Goal: Task Accomplishment & Management: Use online tool/utility

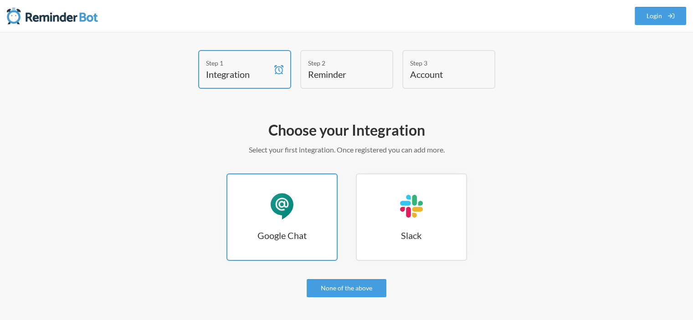
click at [287, 216] on div "Google Chat" at bounding box center [281, 206] width 27 height 27
click at [292, 212] on div "Google Chat" at bounding box center [281, 206] width 27 height 27
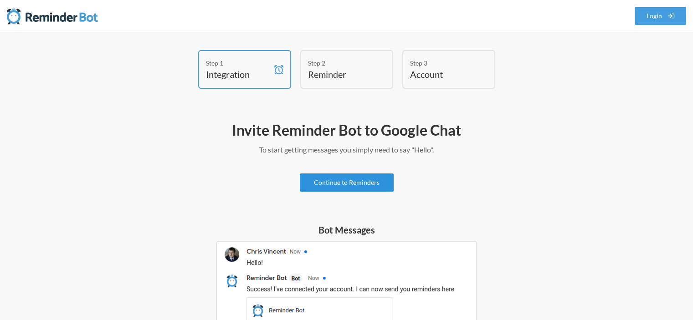
click at [333, 187] on link "Continue to Reminders" at bounding box center [347, 183] width 94 height 18
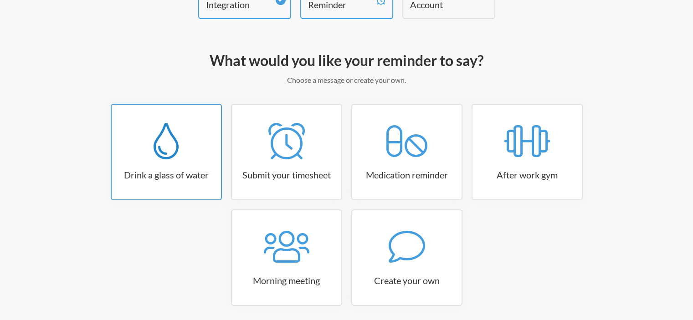
scroll to position [104, 0]
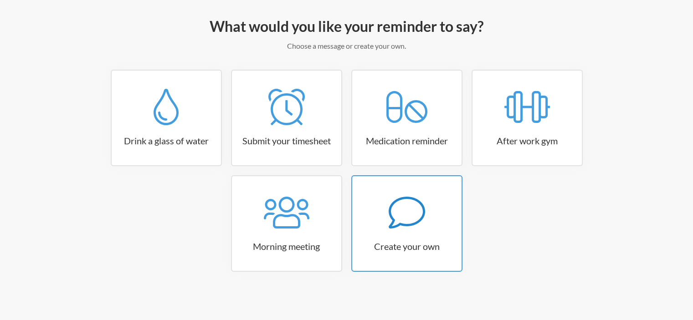
click at [406, 207] on icon at bounding box center [407, 213] width 36 height 36
select select "11:30:00"
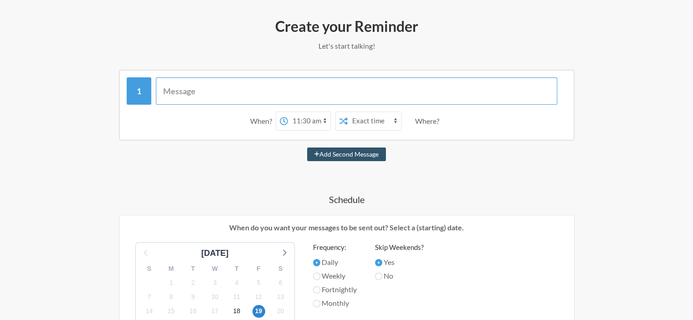
click at [218, 91] on input "text" at bounding box center [356, 90] width 401 height 27
type input "Update the SEO performance report for Bi-weekly discussion"
click at [313, 121] on select "12:00 am 12:15 am 12:30 am 12:45 am 1:00 am 1:15 am 1:30 am 1:45 am 2:00 am 2:1…" at bounding box center [309, 121] width 42 height 18
select select "12:30:00"
click at [288, 112] on select "12:00 am 12:15 am 12:30 am 12:45 am 1:00 am 1:15 am 1:30 am 1:45 am 2:00 am 2:1…" at bounding box center [309, 121] width 42 height 18
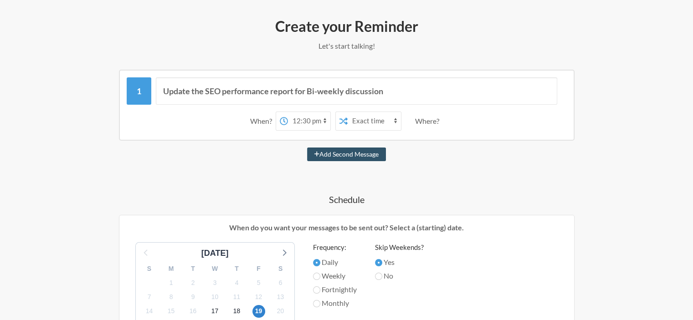
click at [377, 122] on select "Exact time Random time" at bounding box center [374, 121] width 53 height 18
click at [348, 112] on select "Exact time Random time" at bounding box center [374, 121] width 53 height 18
click at [421, 122] on div "Where?" at bounding box center [429, 121] width 28 height 19
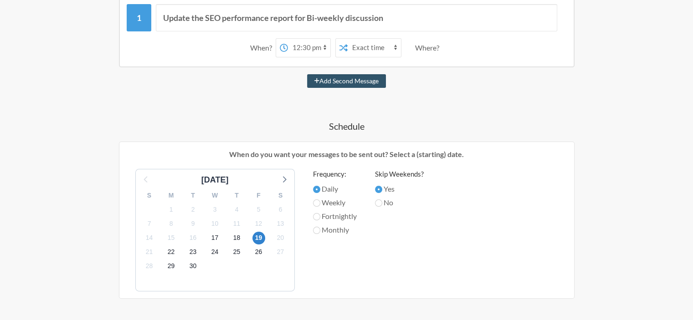
scroll to position [195, 0]
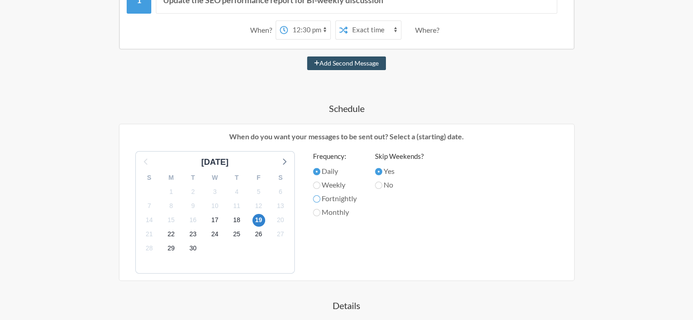
click at [318, 199] on input "Fortnightly" at bounding box center [316, 198] width 7 height 7
radio input "true"
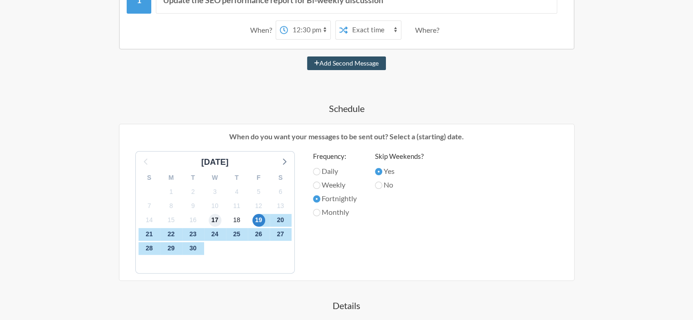
click at [215, 220] on span "17" at bounding box center [215, 220] width 13 height 13
click at [331, 185] on label "Weekly" at bounding box center [335, 184] width 44 height 11
click at [320, 185] on input "Weekly" at bounding box center [316, 185] width 7 height 7
radio input "true"
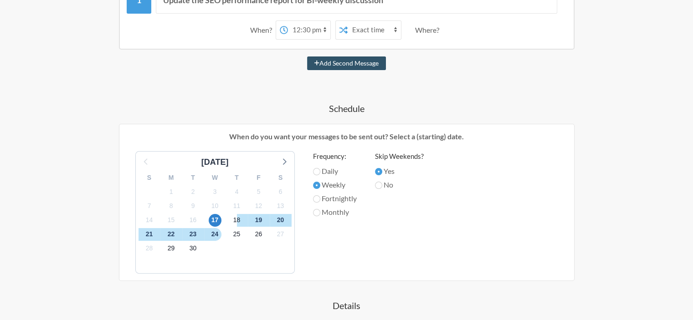
click at [330, 195] on label "Fortnightly" at bounding box center [335, 198] width 44 height 11
click at [320, 195] on input "Fortnightly" at bounding box center [316, 198] width 7 height 7
radio input "true"
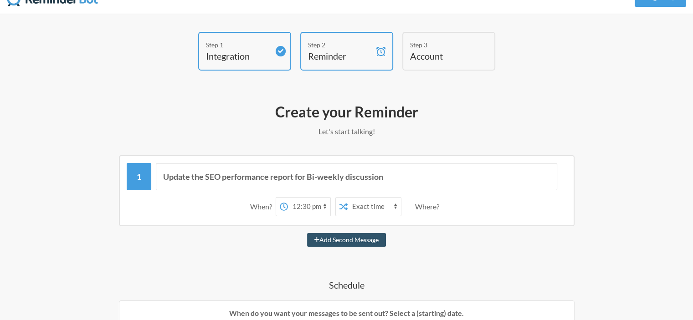
scroll to position [13, 0]
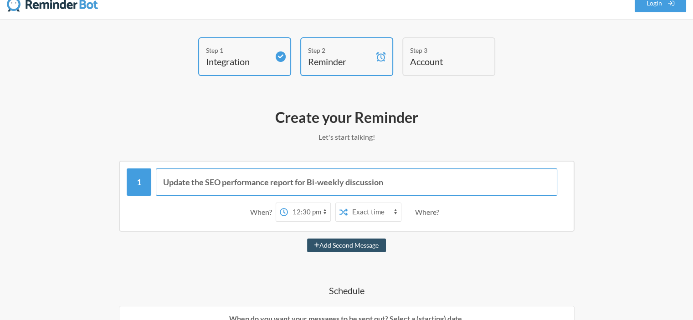
click at [230, 182] on input "Update the SEO performance report for Bi-weekly discussion" at bounding box center [356, 182] width 401 height 27
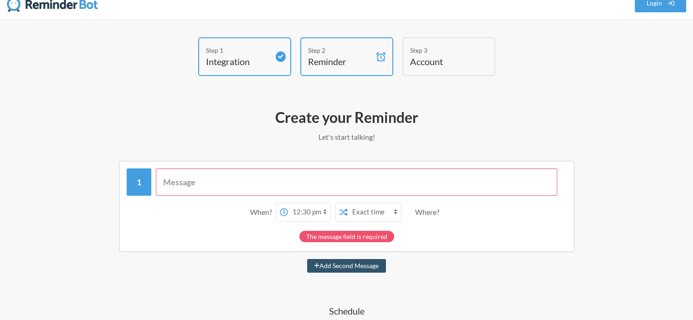
click at [231, 182] on input "text" at bounding box center [356, 182] width 401 height 27
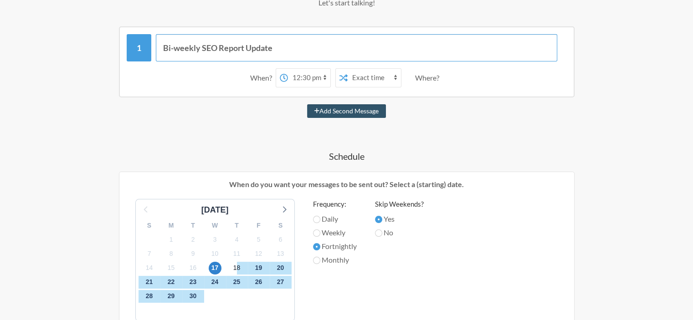
scroll to position [195, 0]
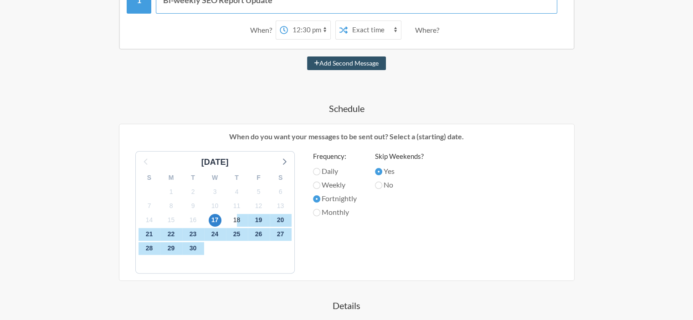
type input "Bi-weekly SEO Report Update"
click at [379, 184] on input "No" at bounding box center [378, 185] width 7 height 7
radio input "true"
click at [380, 171] on input "Yes" at bounding box center [378, 171] width 7 height 7
radio input "true"
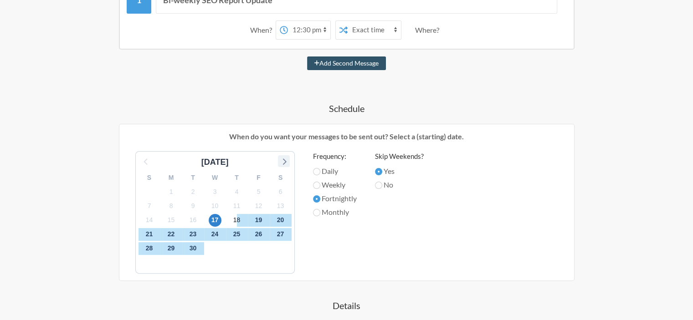
click at [284, 162] on icon at bounding box center [284, 162] width 4 height 6
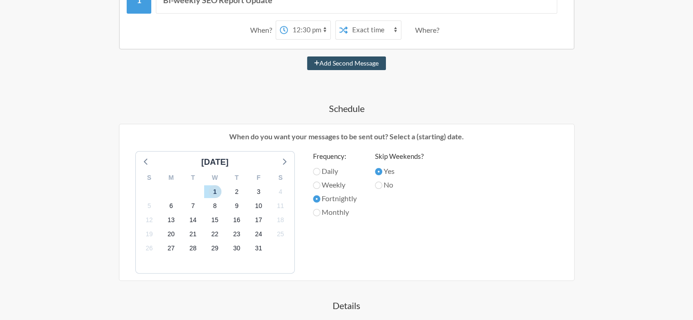
click at [216, 190] on span "1" at bounding box center [215, 191] width 13 height 13
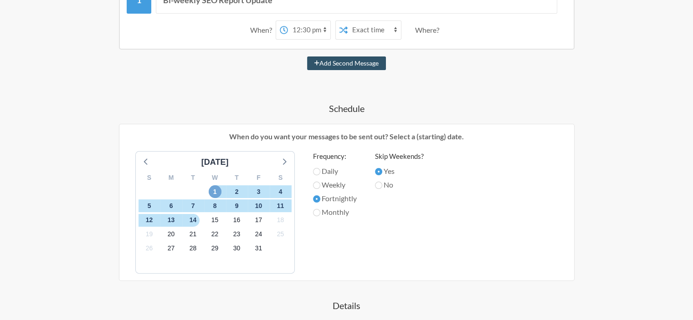
click at [216, 190] on span "1" at bounding box center [215, 191] width 13 height 13
click at [259, 247] on span "31" at bounding box center [258, 248] width 13 height 13
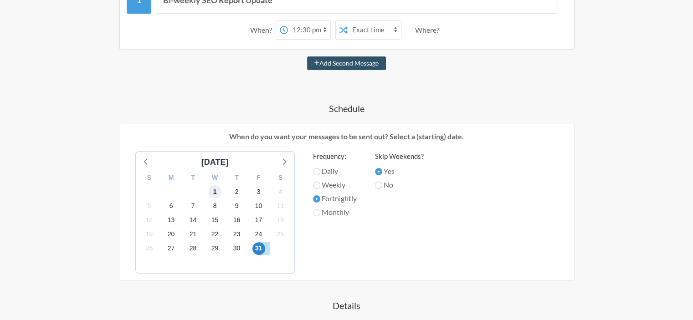
click at [215, 189] on span "1" at bounding box center [215, 191] width 13 height 13
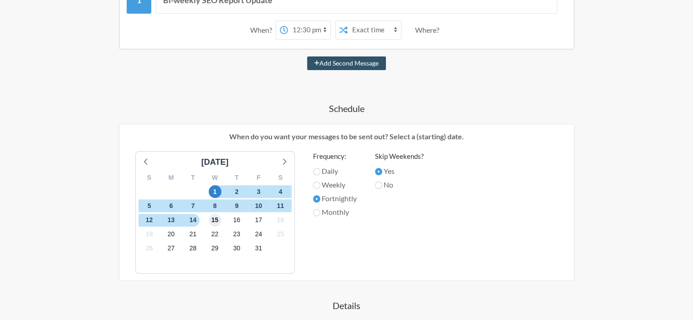
click at [218, 218] on span "15" at bounding box center [215, 220] width 13 height 13
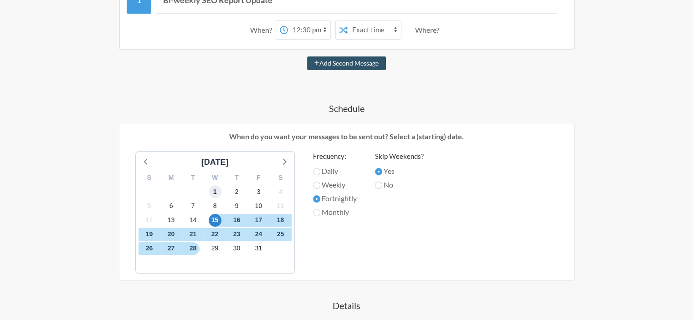
click at [217, 186] on span "1" at bounding box center [215, 191] width 13 height 13
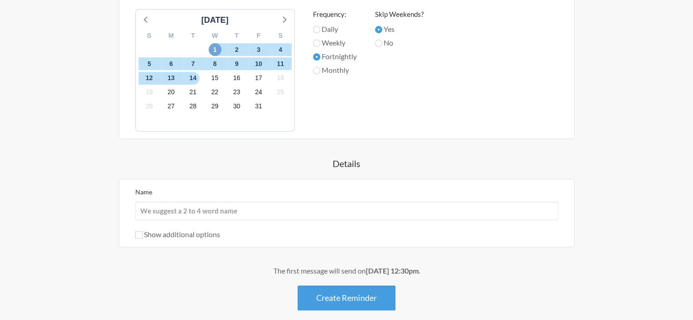
scroll to position [335, 0]
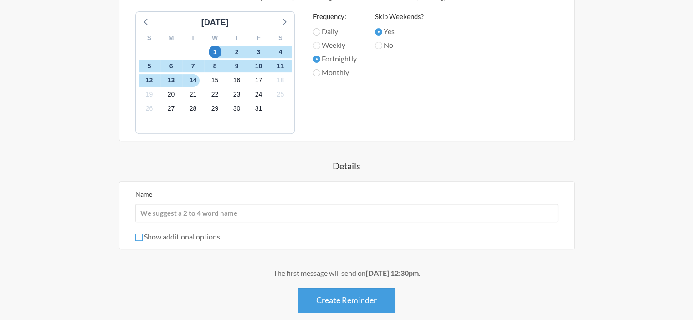
click at [140, 236] on input "Show additional options" at bounding box center [138, 237] width 7 height 7
checkbox input "true"
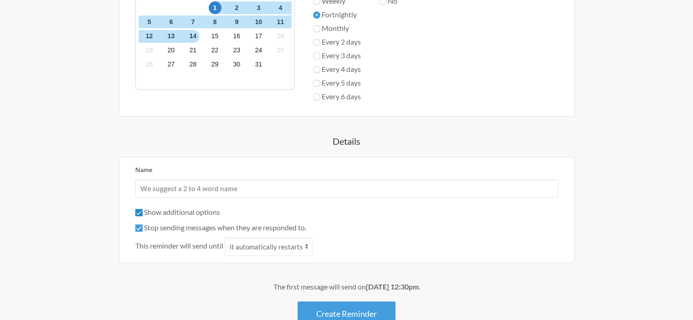
scroll to position [380, 0]
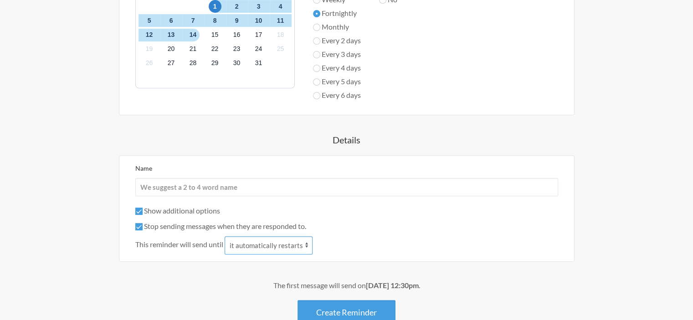
click at [271, 246] on select "it automatically restarts it is replied to" at bounding box center [269, 245] width 88 height 18
click at [226, 236] on select "it automatically restarts it is replied to" at bounding box center [269, 245] width 88 height 18
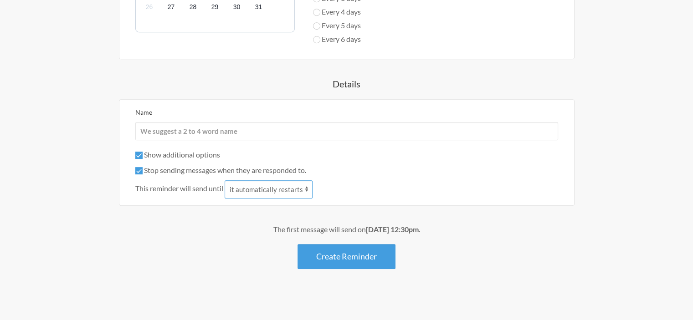
scroll to position [439, 0]
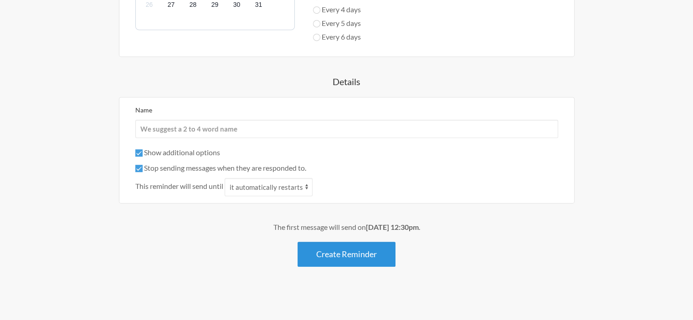
click at [328, 251] on button "Create Reminder" at bounding box center [346, 254] width 98 height 25
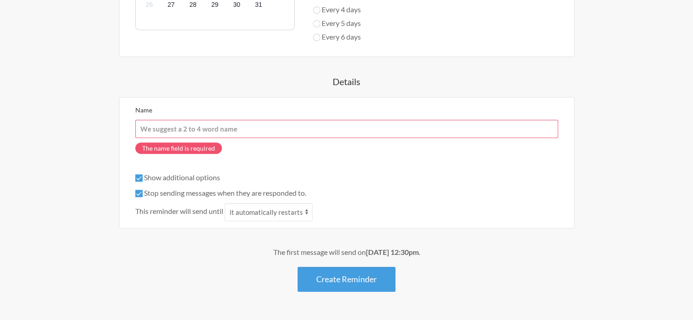
click at [221, 124] on input "Name" at bounding box center [346, 129] width 423 height 18
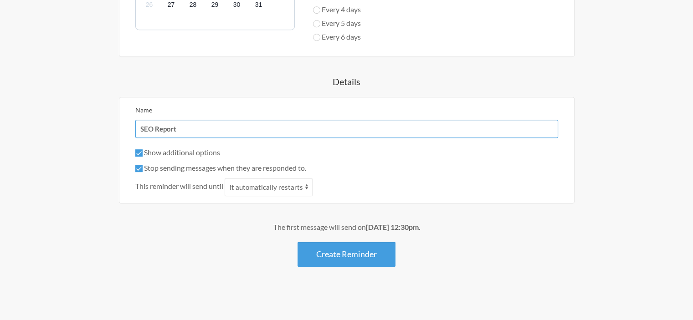
type input "SEO Report"
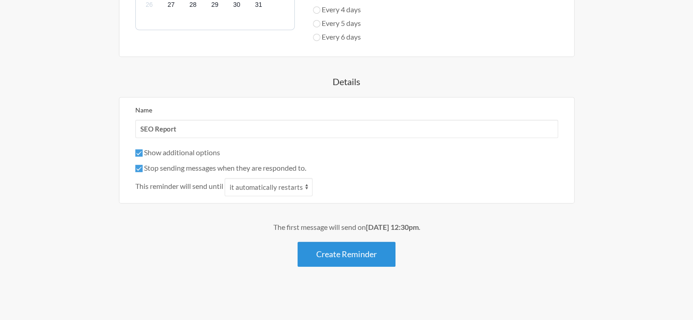
click at [359, 259] on button "Create Reminder" at bounding box center [346, 254] width 98 height 25
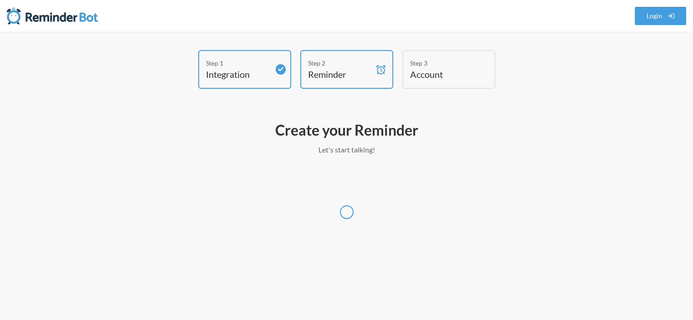
scroll to position [0, 0]
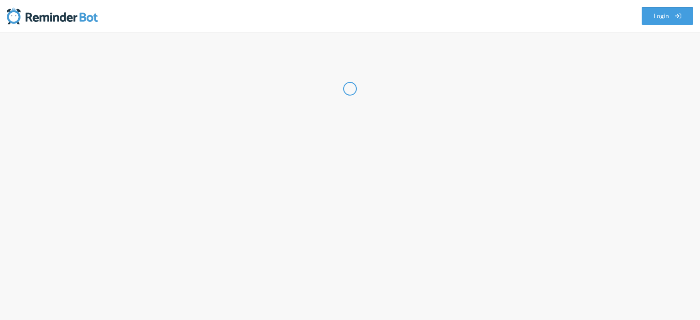
select select "IN"
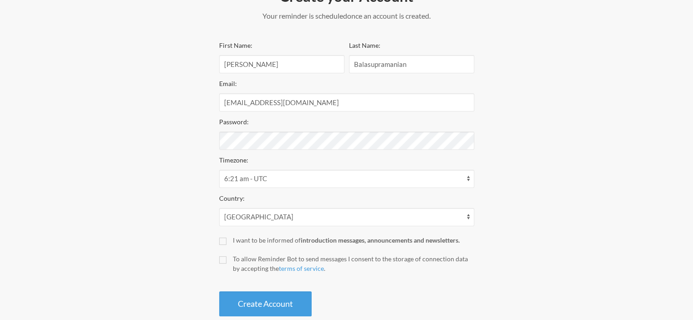
scroll to position [137, 0]
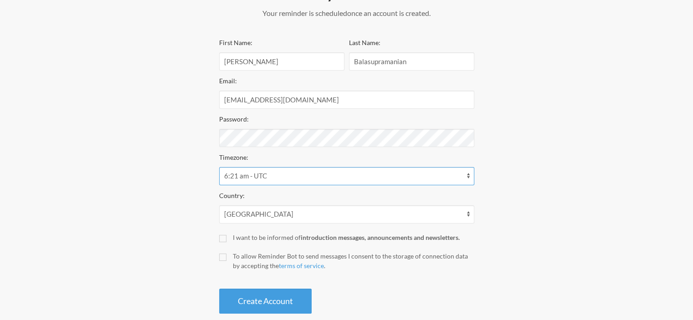
click at [319, 176] on select "12:21 am - [GEOGRAPHIC_DATA]/[GEOGRAPHIC_DATA] 12:21 am - [GEOGRAPHIC_DATA]/[GE…" at bounding box center [346, 176] width 255 height 18
select select "[GEOGRAPHIC_DATA]/[GEOGRAPHIC_DATA]"
click at [219, 167] on select "12:21 am - [GEOGRAPHIC_DATA]/[GEOGRAPHIC_DATA] 12:21 am - [GEOGRAPHIC_DATA]/[GE…" at bounding box center [346, 176] width 255 height 18
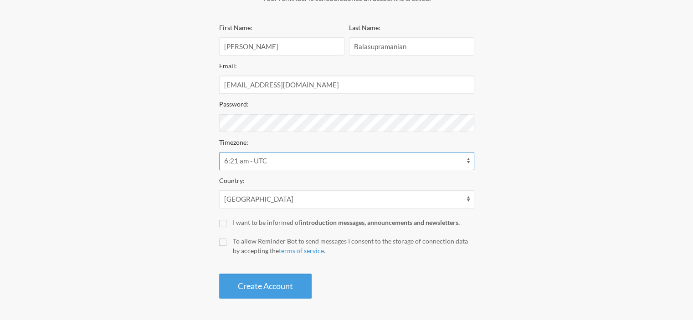
scroll to position [153, 0]
click at [226, 242] on input "To allow Reminder Bot to send messages I consent to the storage of connection d…" at bounding box center [222, 241] width 7 height 7
checkbox input "true"
click at [268, 289] on button "Create Account" at bounding box center [265, 285] width 92 height 25
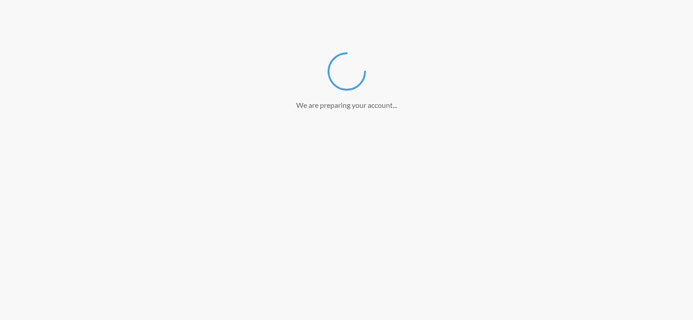
scroll to position [118, 0]
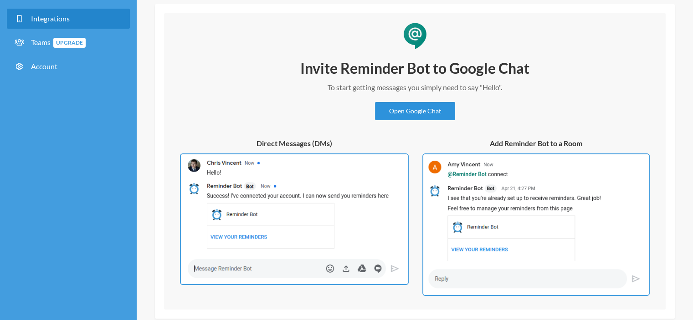
scroll to position [91, 0]
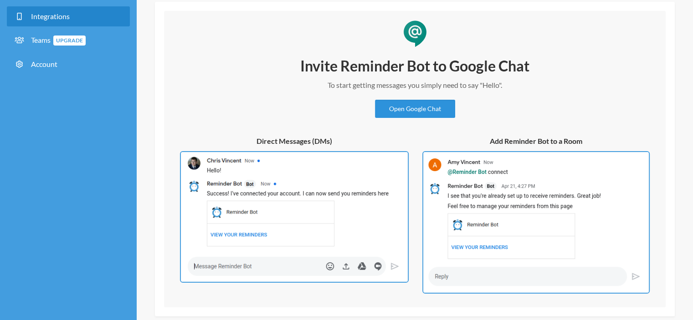
click at [404, 105] on link "Open Google Chat" at bounding box center [415, 109] width 80 height 18
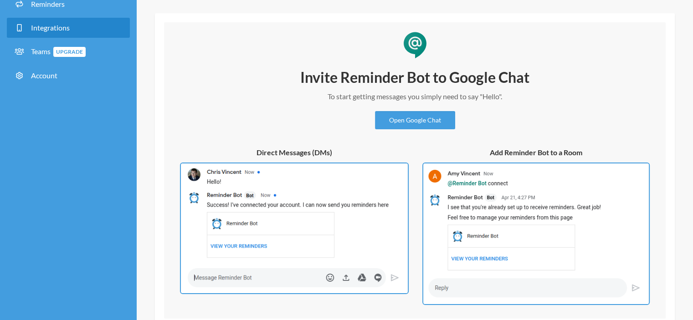
scroll to position [41, 0]
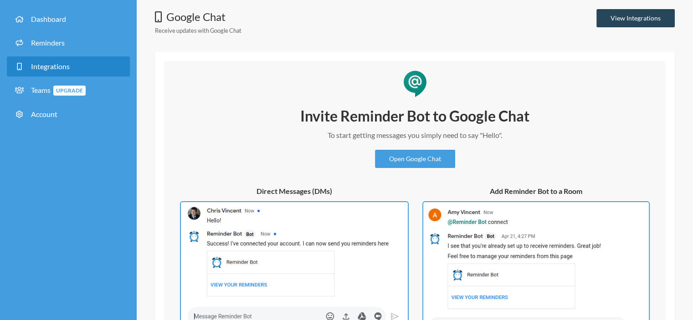
click at [631, 19] on link "View Integrations" at bounding box center [635, 18] width 78 height 18
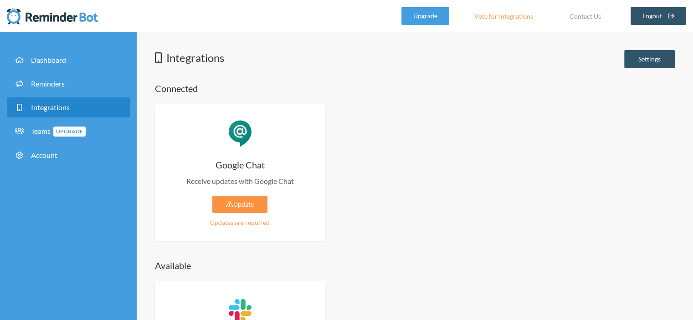
click at [234, 202] on link "Update" at bounding box center [239, 204] width 55 height 17
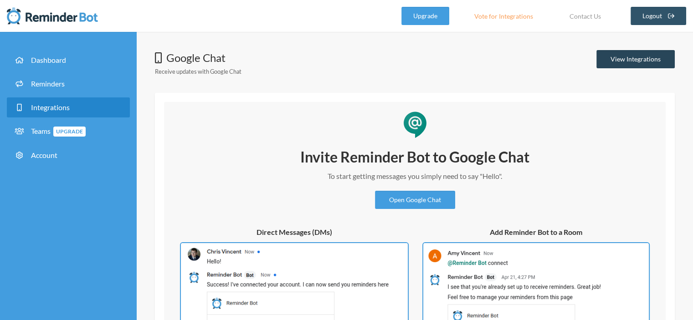
click at [627, 58] on link "View Integrations" at bounding box center [635, 59] width 78 height 18
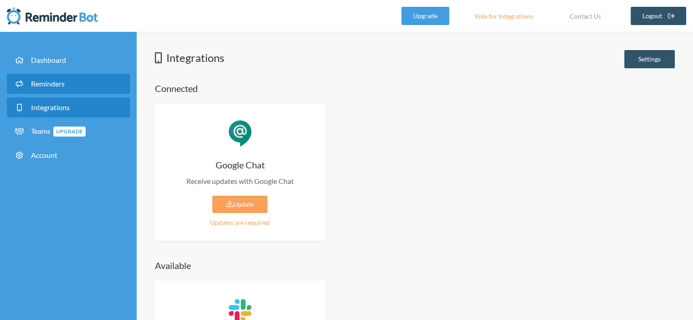
click at [88, 82] on link "Reminders" at bounding box center [68, 84] width 123 height 20
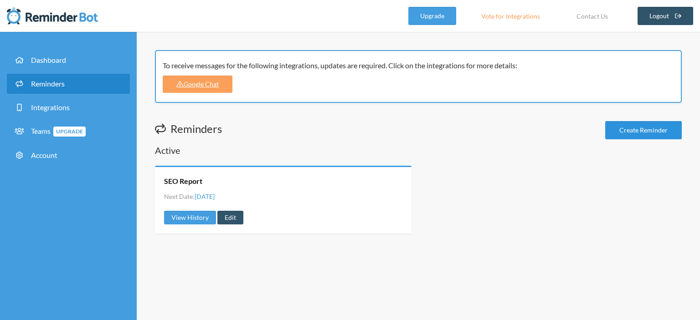
click at [643, 130] on link "Create Reminder" at bounding box center [643, 130] width 77 height 18
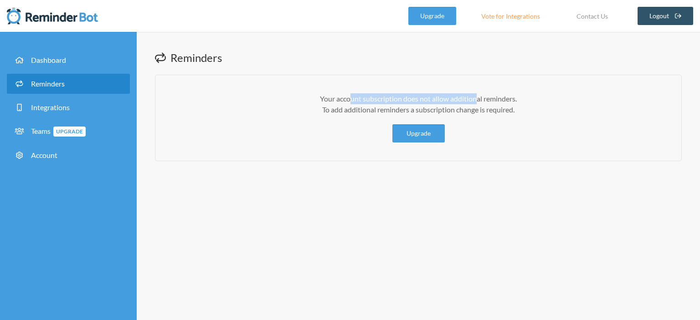
drag, startPoint x: 349, startPoint y: 98, endPoint x: 475, endPoint y: 97, distance: 125.3
click at [475, 97] on p "Your account subscription does not allow additional reminders. To add additiona…" at bounding box center [418, 104] width 489 height 22
click at [66, 71] on li "Dashboard" at bounding box center [68, 62] width 123 height 24
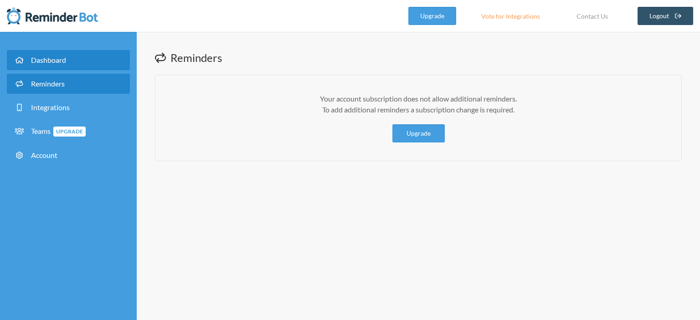
click at [69, 67] on link "Dashboard" at bounding box center [68, 60] width 123 height 20
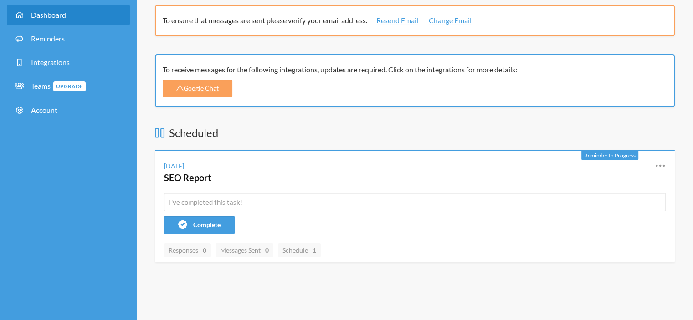
scroll to position [46, 0]
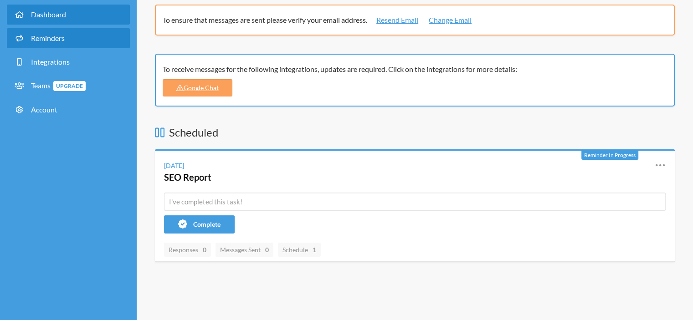
click at [51, 32] on link "Reminders" at bounding box center [68, 38] width 123 height 20
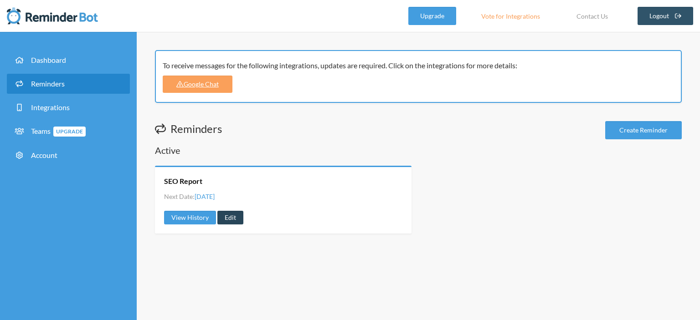
click at [225, 214] on link "Edit" at bounding box center [230, 218] width 26 height 14
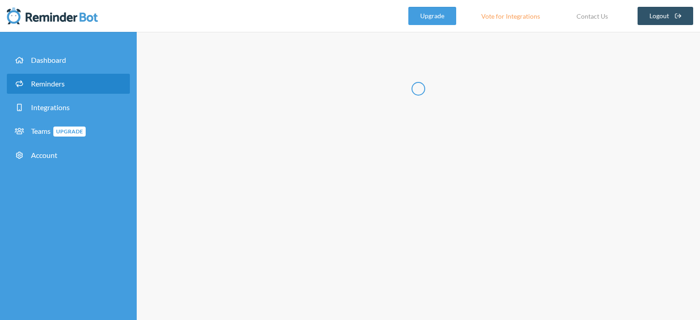
radio input "false"
radio input "true"
type input "SEO Report"
checkbox input "true"
select select "12:30:00"
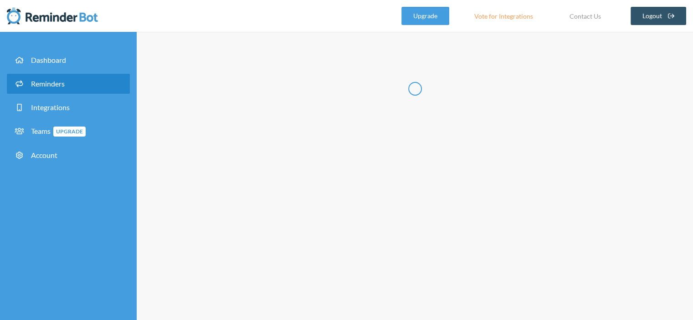
select select "12:30:00"
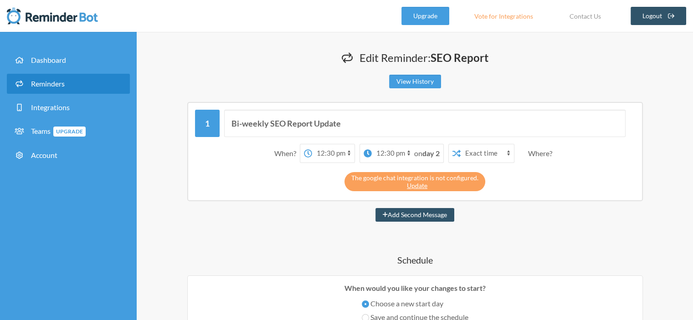
click at [336, 153] on select "12:00 am 12:15 am 12:30 am 12:45 am 1:00 am 1:15 am 1:30 am 1:45 am 2:00 am 2:1…" at bounding box center [333, 153] width 42 height 18
select select "12:00:00"
click at [326, 144] on select "12:00 am 12:15 am 12:30 am 12:45 am 1:00 am 1:15 am 1:30 am 1:45 am 2:00 am 2:1…" at bounding box center [333, 153] width 42 height 18
click at [465, 156] on select "Exact time Random time" at bounding box center [472, 153] width 53 height 18
click at [446, 144] on select "Exact time Random time" at bounding box center [472, 153] width 53 height 18
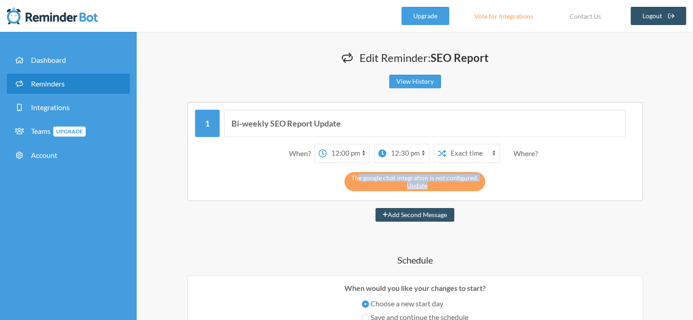
drag, startPoint x: 361, startPoint y: 176, endPoint x: 487, endPoint y: 174, distance: 126.7
click at [487, 174] on div "The google chat integration is not configured. Update" at bounding box center [415, 180] width 440 height 24
click at [416, 185] on link "Update" at bounding box center [417, 186] width 21 height 8
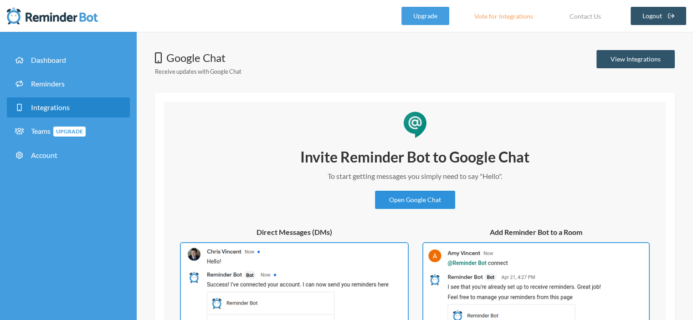
click at [410, 206] on link "Open Google Chat" at bounding box center [415, 200] width 80 height 18
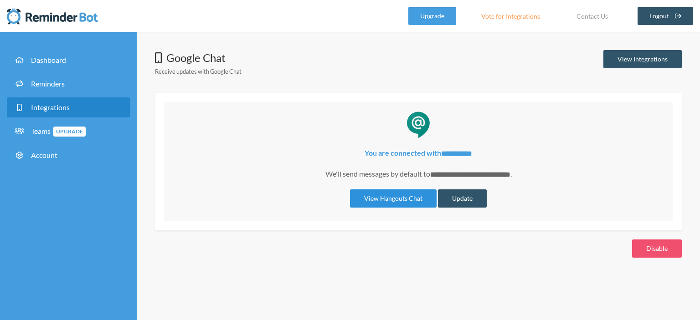
click at [390, 195] on link "View Hangouts Chat" at bounding box center [393, 199] width 87 height 18
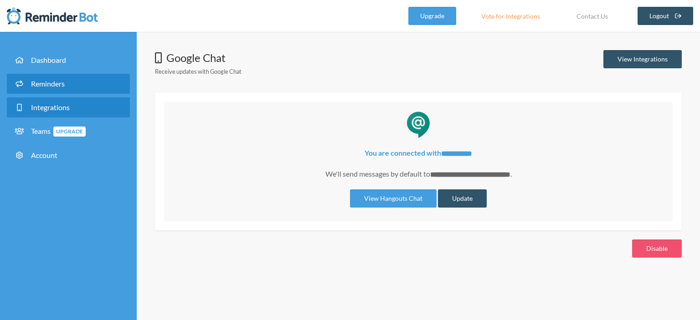
click at [67, 78] on link "Reminders" at bounding box center [68, 84] width 123 height 20
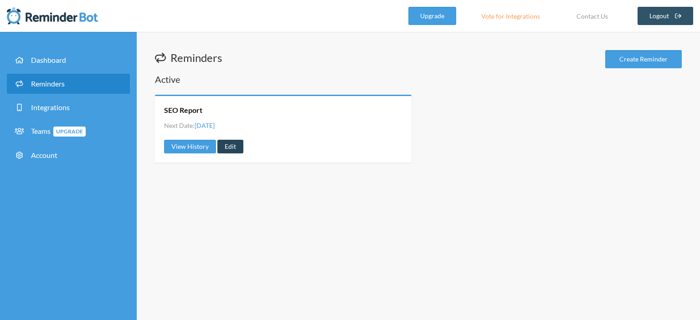
click at [230, 144] on link "Edit" at bounding box center [230, 147] width 26 height 14
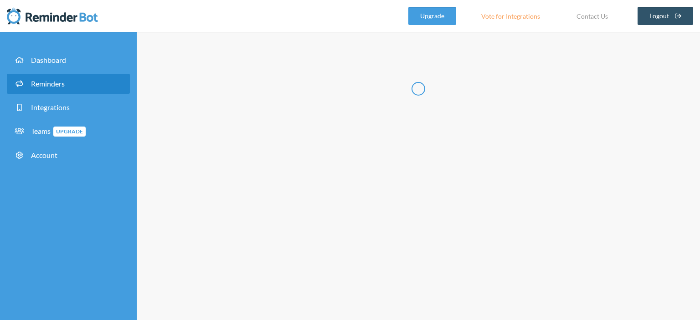
radio input "false"
radio input "true"
type input "SEO Report"
checkbox input "true"
select select "12:30:00"
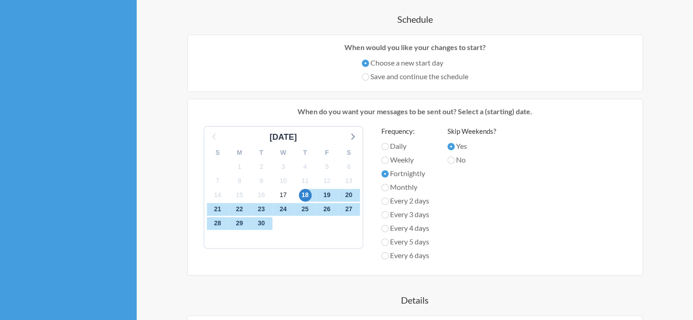
scroll to position [273, 0]
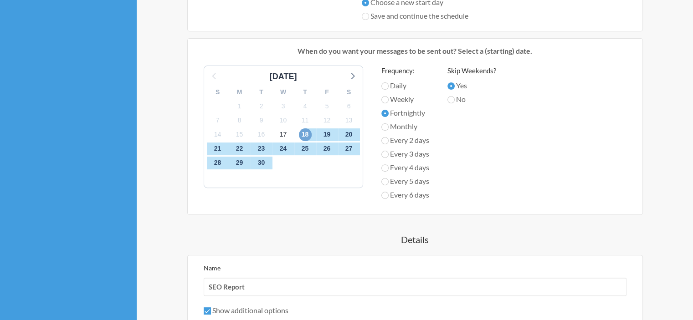
click at [306, 133] on span "18" at bounding box center [305, 134] width 13 height 13
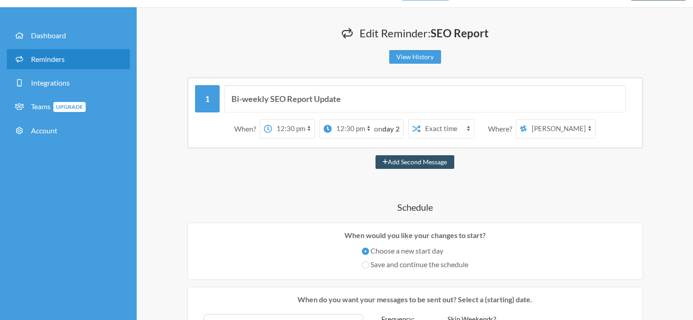
scroll to position [0, 0]
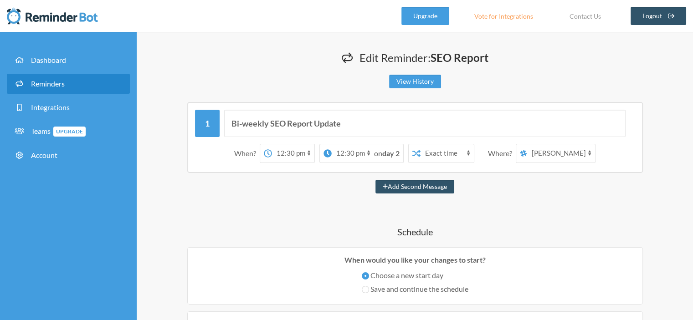
click at [344, 153] on select "12:00 am 12:15 am 12:30 am 12:45 am 1:00 am 1:15 am 1:30 am 1:45 am 2:00 am 2:1…" at bounding box center [353, 153] width 42 height 18
select select "12:00:00"
click at [332, 144] on select "12:00 am 12:15 am 12:30 am 12:45 am 1:00 am 1:15 am 1:30 am 1:45 am 2:00 am 2:1…" at bounding box center [353, 153] width 42 height 18
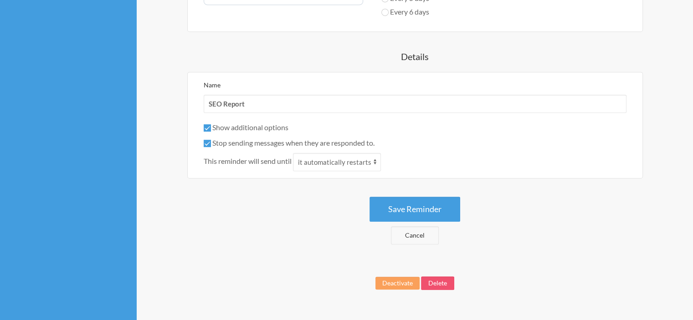
scroll to position [475, 0]
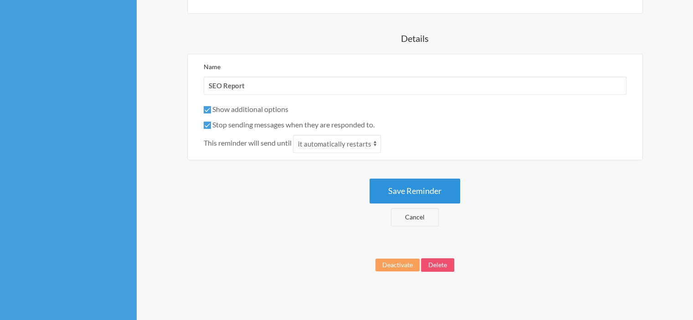
click at [421, 193] on button "Save Reminder" at bounding box center [414, 191] width 91 height 25
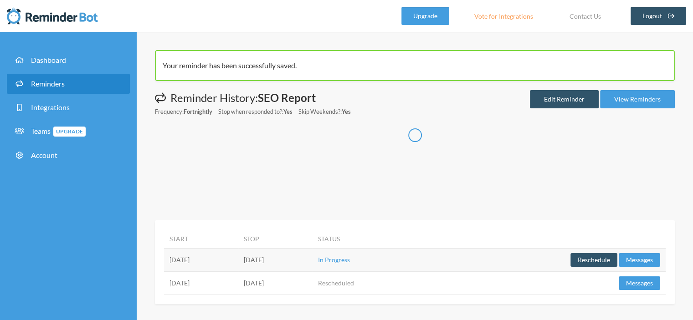
scroll to position [0, 0]
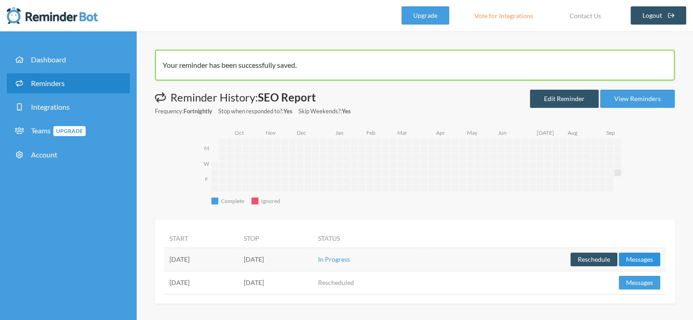
click at [642, 258] on button "Messages" at bounding box center [639, 260] width 41 height 14
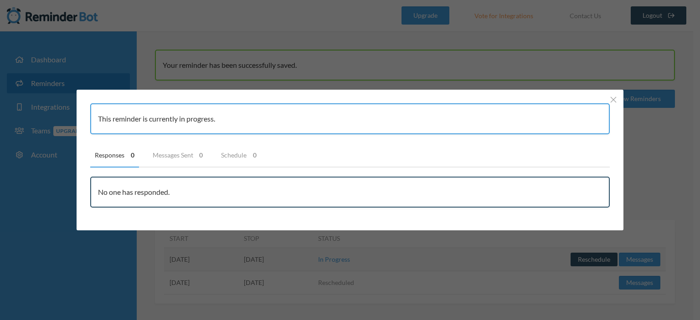
click at [497, 304] on div "This reminder is currently in progress. Responses 0 Messages Sent 0 Schedule 0 …" at bounding box center [350, 160] width 700 height 320
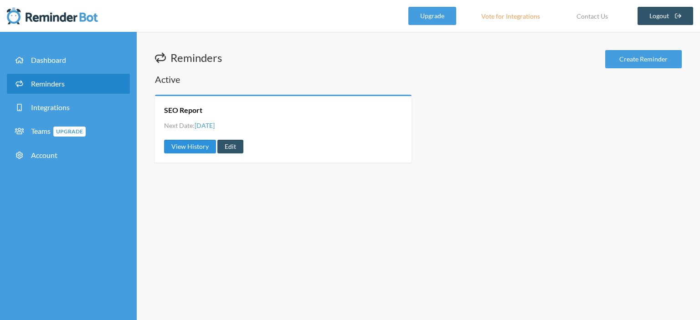
click at [183, 143] on link "View History" at bounding box center [190, 147] width 52 height 14
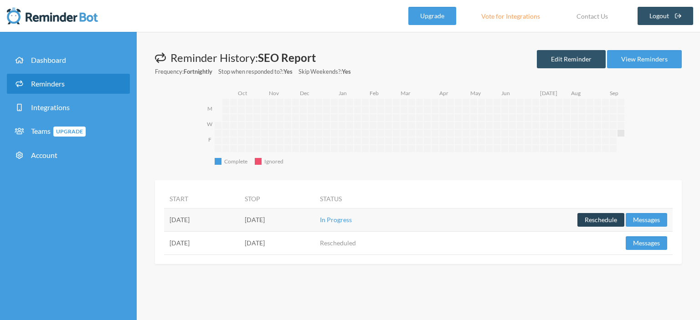
click at [609, 220] on button "Reschedule" at bounding box center [600, 220] width 47 height 14
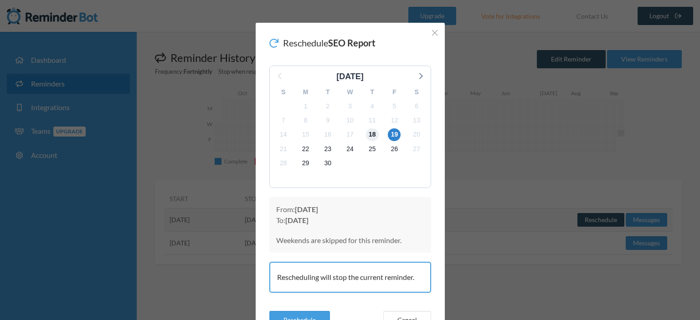
click at [372, 137] on span "18" at bounding box center [372, 134] width 13 height 13
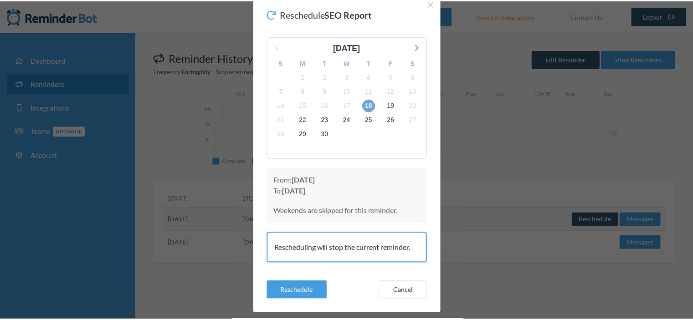
scroll to position [45, 0]
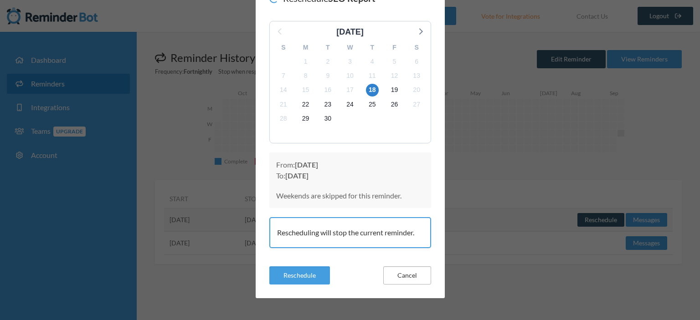
click at [408, 276] on button "Cancel" at bounding box center [407, 276] width 48 height 18
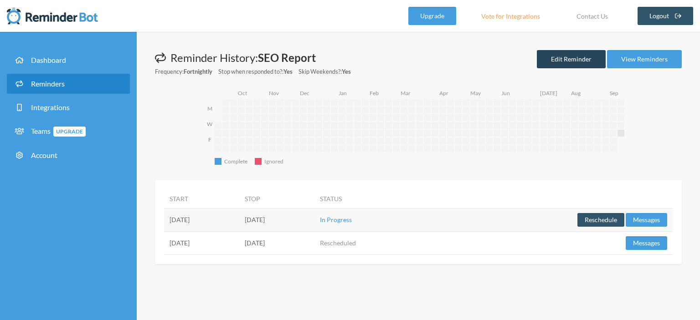
click at [581, 55] on link "Edit Reminder" at bounding box center [571, 59] width 69 height 18
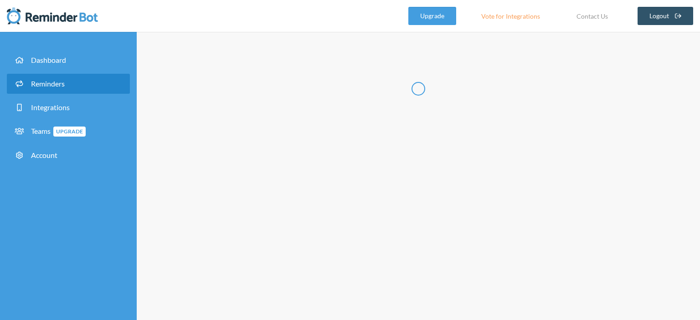
radio input "false"
radio input "true"
type input "SEO Report"
checkbox input "true"
select select "12:30:00"
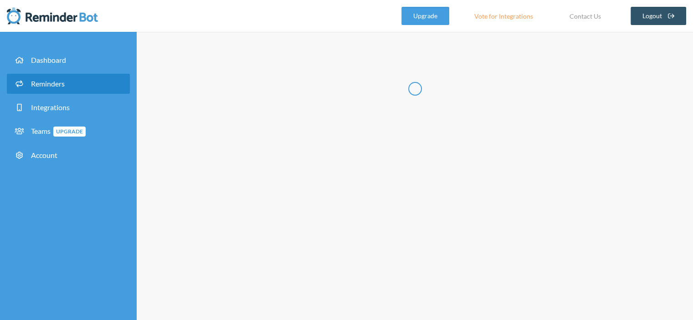
select select "12:00:00"
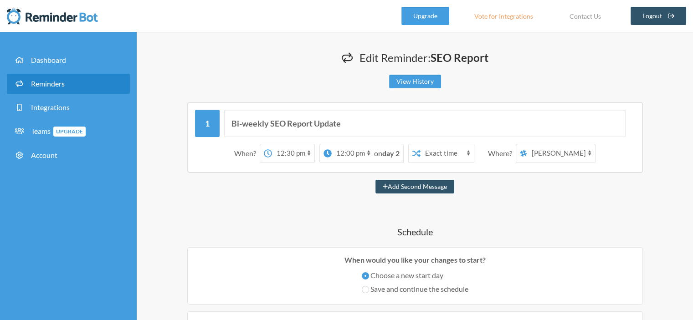
click at [301, 154] on select "12:00 am 12:15 am 12:30 am 12:45 am 1:00 am 1:15 am 1:30 am 1:45 am 2:00 am 2:1…" at bounding box center [293, 153] width 42 height 18
select select "12:15:00"
click at [272, 144] on select "12:00 am 12:15 am 12:30 am 12:45 am 1:00 am 1:15 am 1:30 am 1:45 am 2:00 am 2:1…" at bounding box center [293, 153] width 42 height 18
click at [346, 149] on select "12:00 am 12:15 am 12:30 am 12:45 am 1:00 am 1:15 am 1:30 am 1:45 am 2:00 am 2:1…" at bounding box center [353, 153] width 42 height 18
select select "12:15:00"
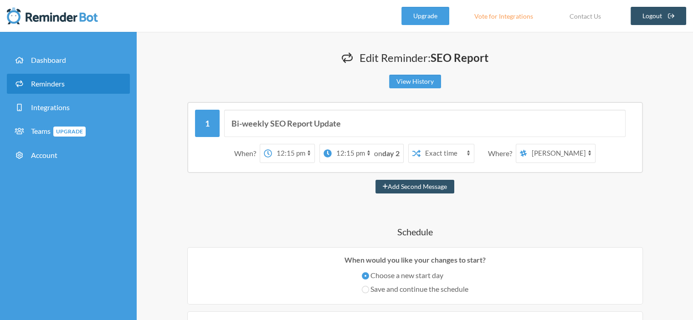
click at [332, 144] on select "12:00 am 12:15 am 12:30 am 12:45 am 1:00 am 1:15 am 1:30 am 1:45 am 2:00 am 2:1…" at bounding box center [353, 153] width 42 height 18
click at [385, 155] on strong "day 2" at bounding box center [390, 153] width 17 height 9
click at [581, 154] on select "Sakthi Ganesh Balasupramanian SEO Team Discussion" at bounding box center [561, 153] width 68 height 18
select select "spaces/AAAAlQxmpaU"
click at [527, 144] on select "Sakthi Ganesh Balasupramanian SEO Team Discussion" at bounding box center [561, 153] width 68 height 18
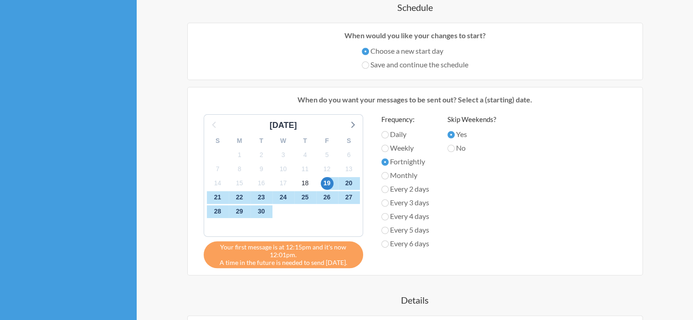
scroll to position [228, 0]
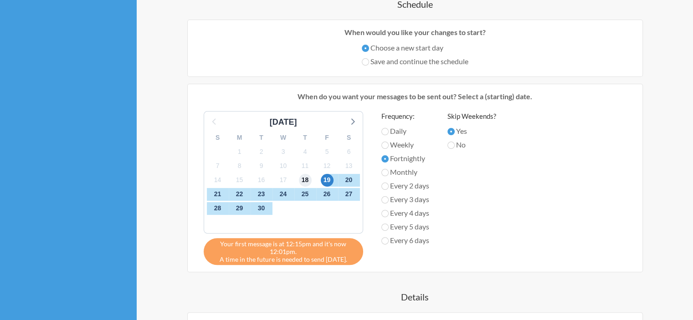
click at [306, 179] on span "18" at bounding box center [305, 180] width 13 height 13
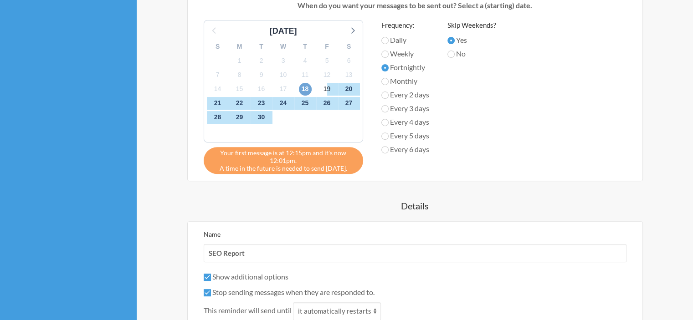
scroll to position [410, 0]
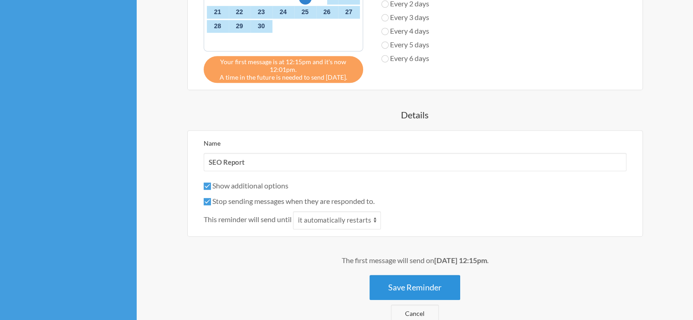
click at [405, 291] on button "Save Reminder" at bounding box center [414, 287] width 91 height 25
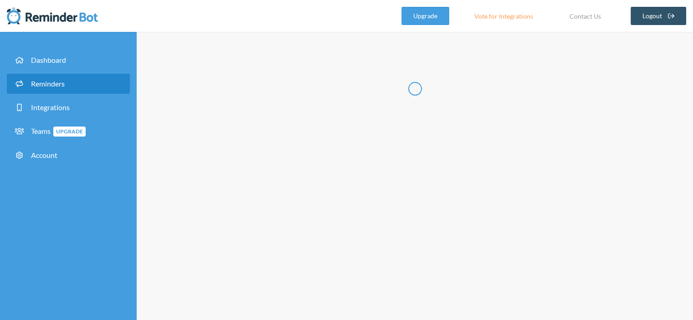
scroll to position [0, 0]
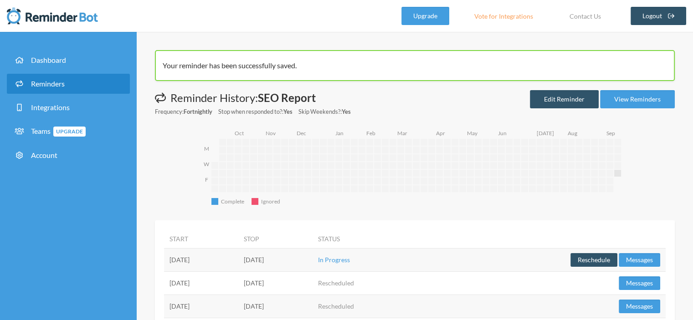
scroll to position [24, 0]
